Goal: Obtain resource: Obtain resource

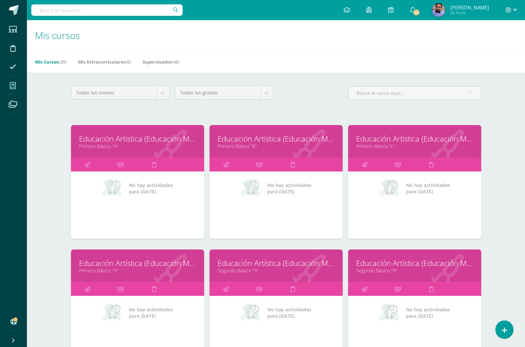
drag, startPoint x: 142, startPoint y: 6, endPoint x: 138, endPoint y: 4, distance: 5.0
click at [142, 6] on input "text" at bounding box center [106, 9] width 151 height 11
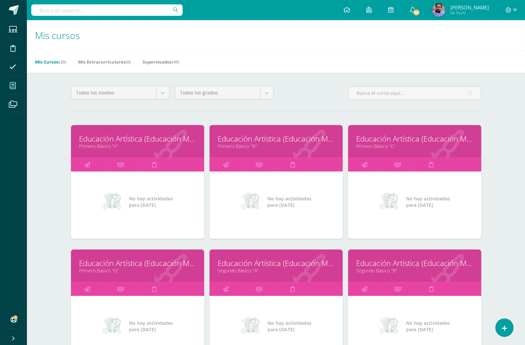
click at [147, 12] on input "text" at bounding box center [106, 9] width 151 height 11
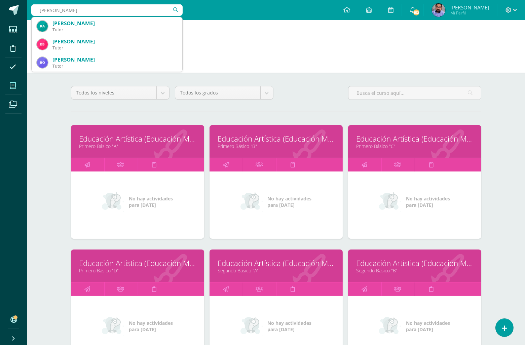
type input "bolaños"
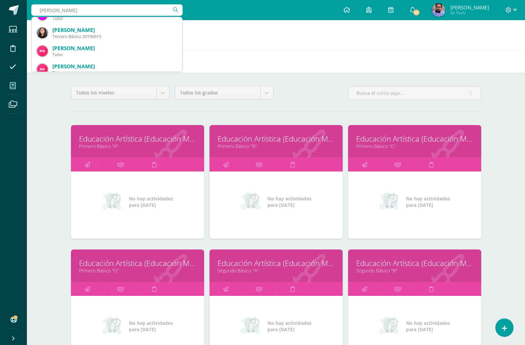
scroll to position [164, 0]
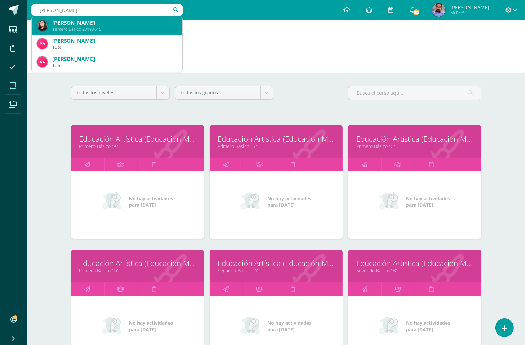
click at [126, 28] on div "Tercero Básico 20190615" at bounding box center [114, 29] width 124 height 6
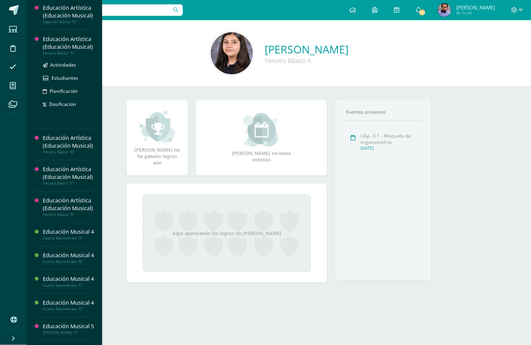
scroll to position [234, 0]
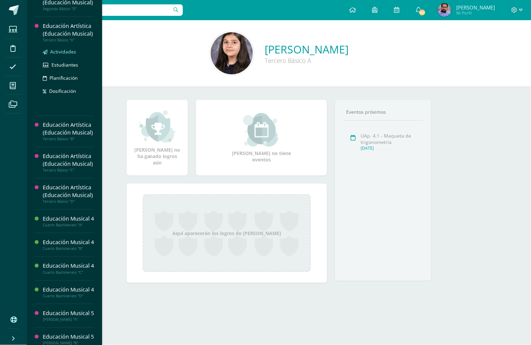
click at [62, 55] on span "Actividades" at bounding box center [63, 51] width 26 height 6
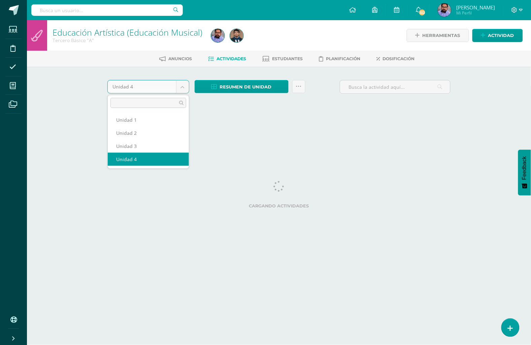
click at [171, 92] on body "Estudiantes Disciplina Asistencia Mis cursos Archivos Soporte Centro de ayuda Ú…" at bounding box center [265, 62] width 531 height 125
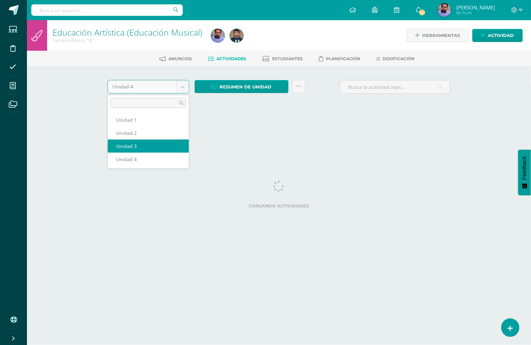
select select "Unidad 3"
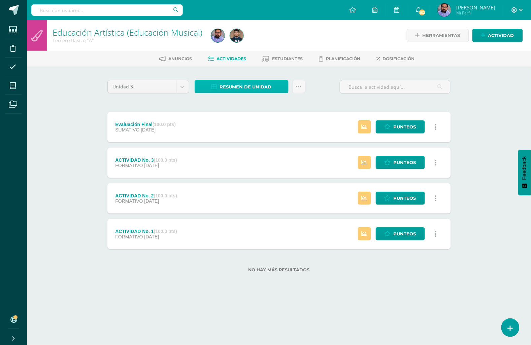
click at [240, 83] on span "Resumen de unidad" at bounding box center [246, 87] width 52 height 12
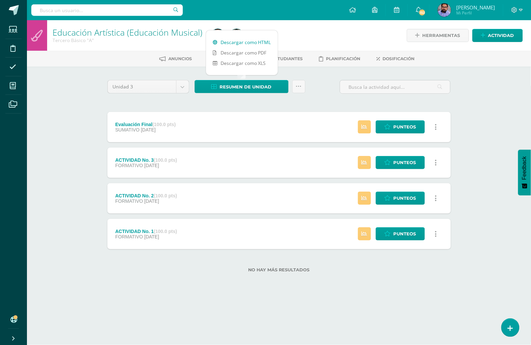
click at [233, 41] on link "Descargar como HTML" at bounding box center [242, 42] width 72 height 10
